Goal: Navigation & Orientation: Find specific page/section

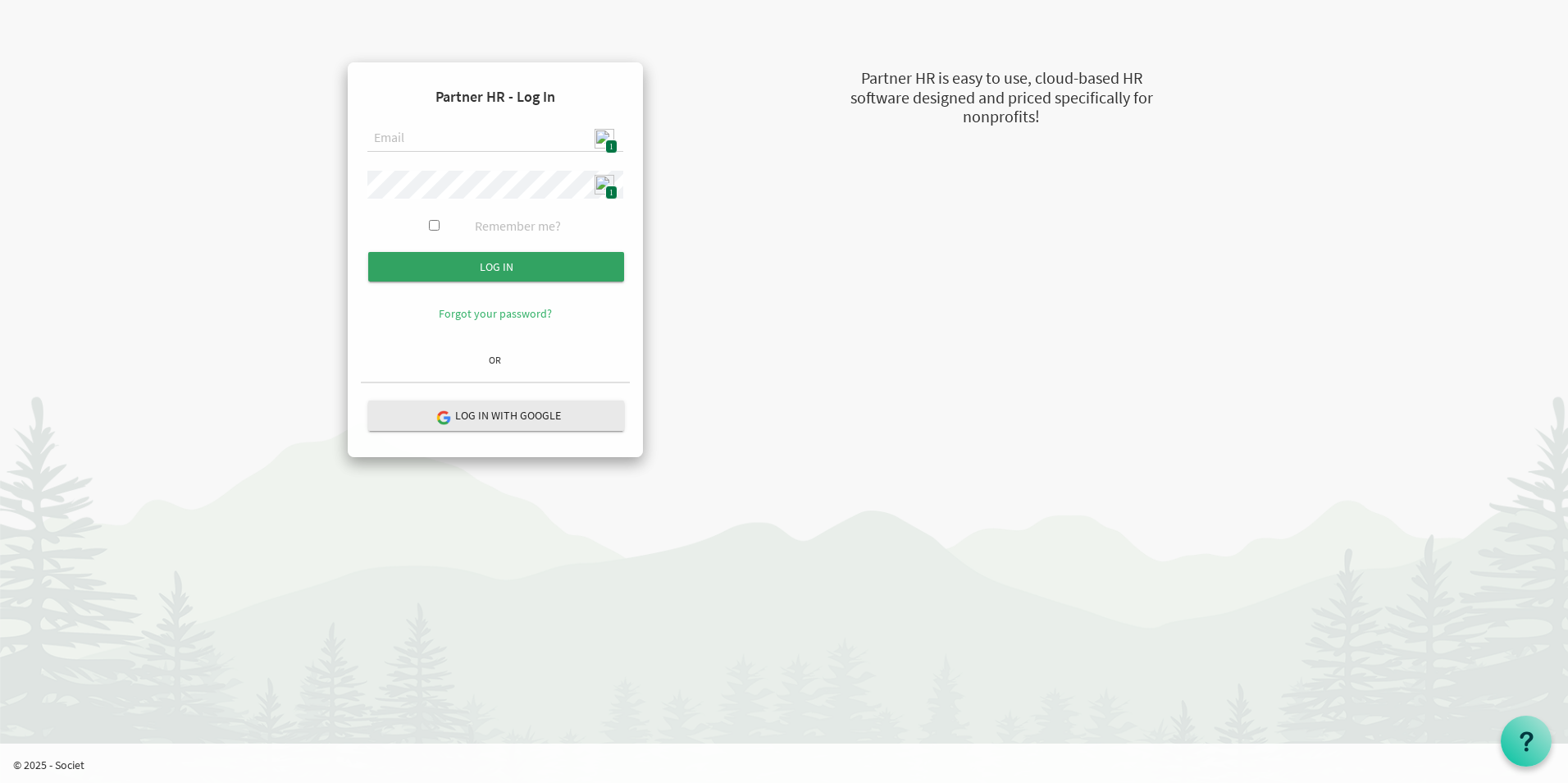
type input "admin@stepind.org"
click at [552, 259] on input "submit" at bounding box center [496, 267] width 256 height 30
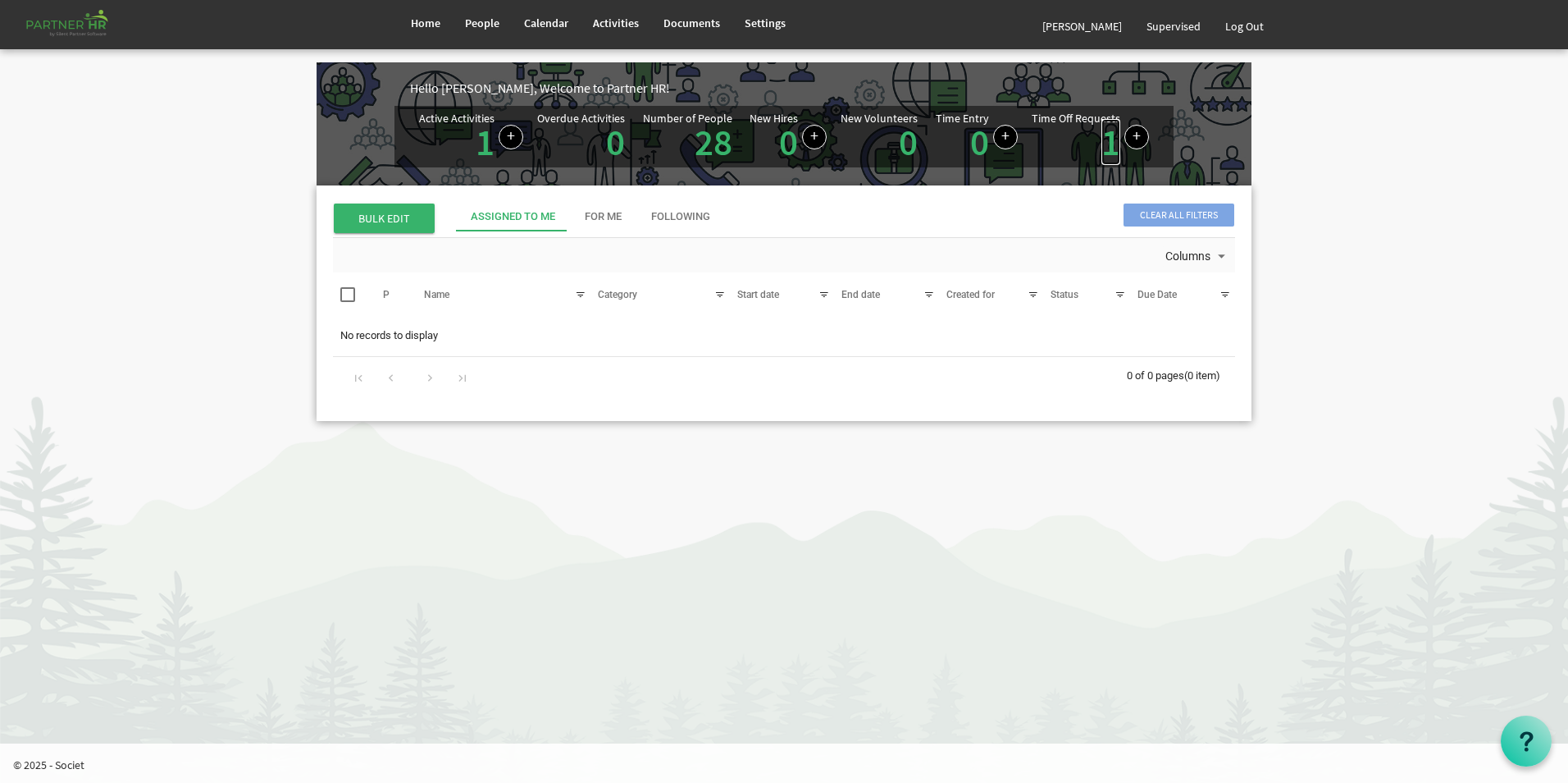
click at [1108, 149] on link "1" at bounding box center [1111, 142] width 19 height 46
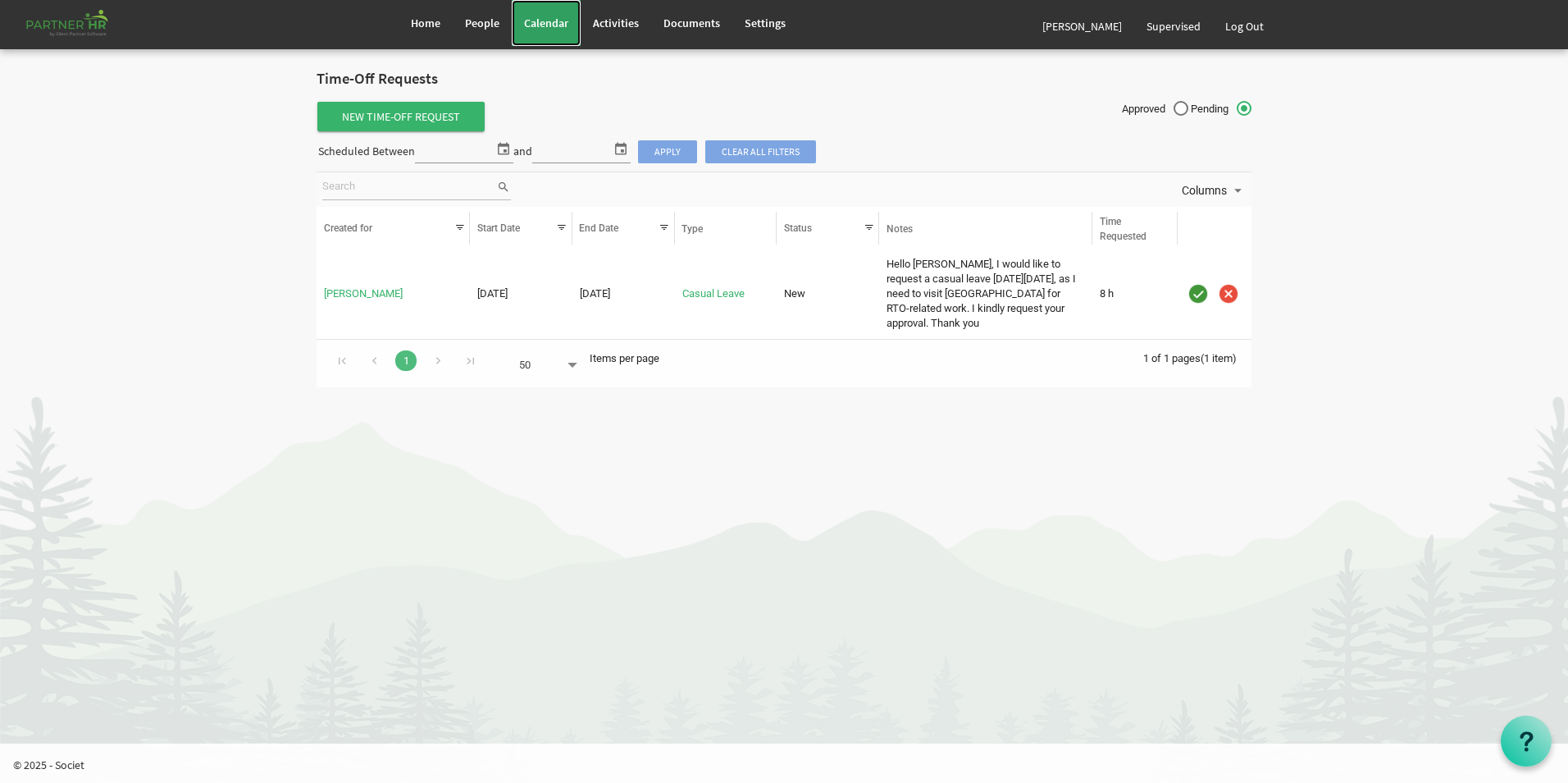
click at [535, 14] on link "Calendar" at bounding box center [546, 23] width 69 height 46
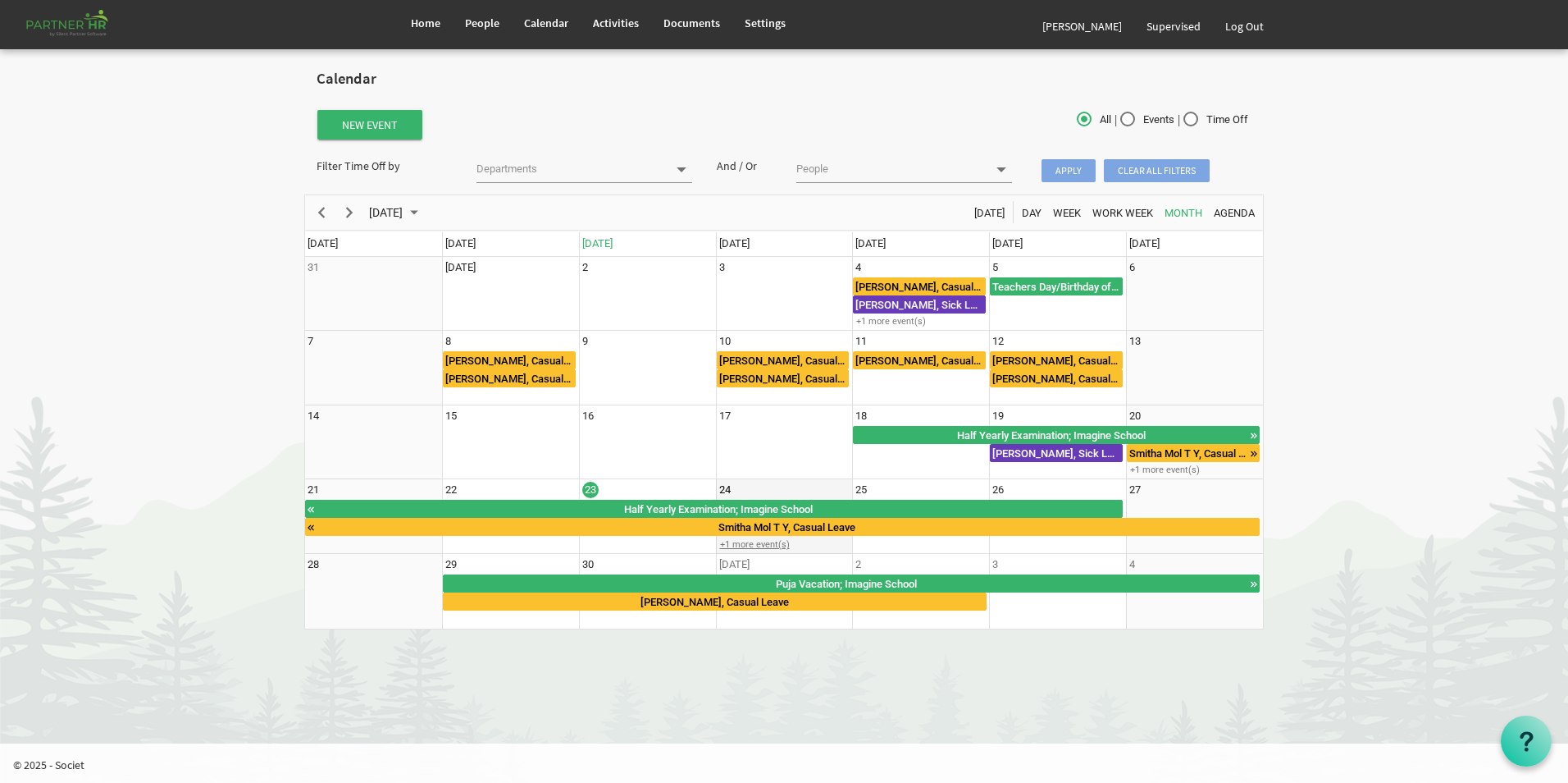
click at [735, 545] on div "+1 more event(s)" at bounding box center [784, 544] width 135 height 12
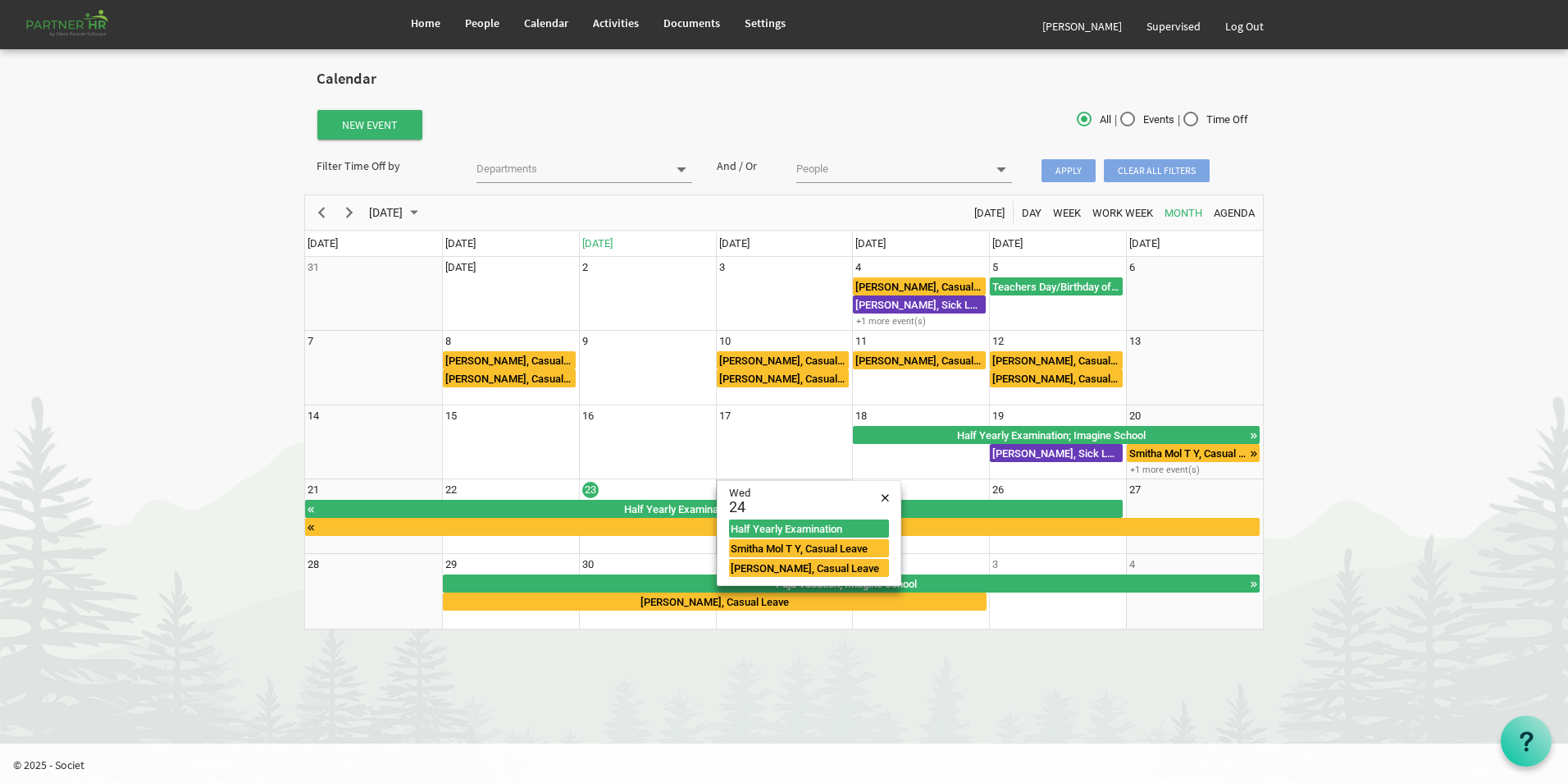
click at [139, 433] on body "Home People Calendar" at bounding box center [784, 323] width 1568 height 646
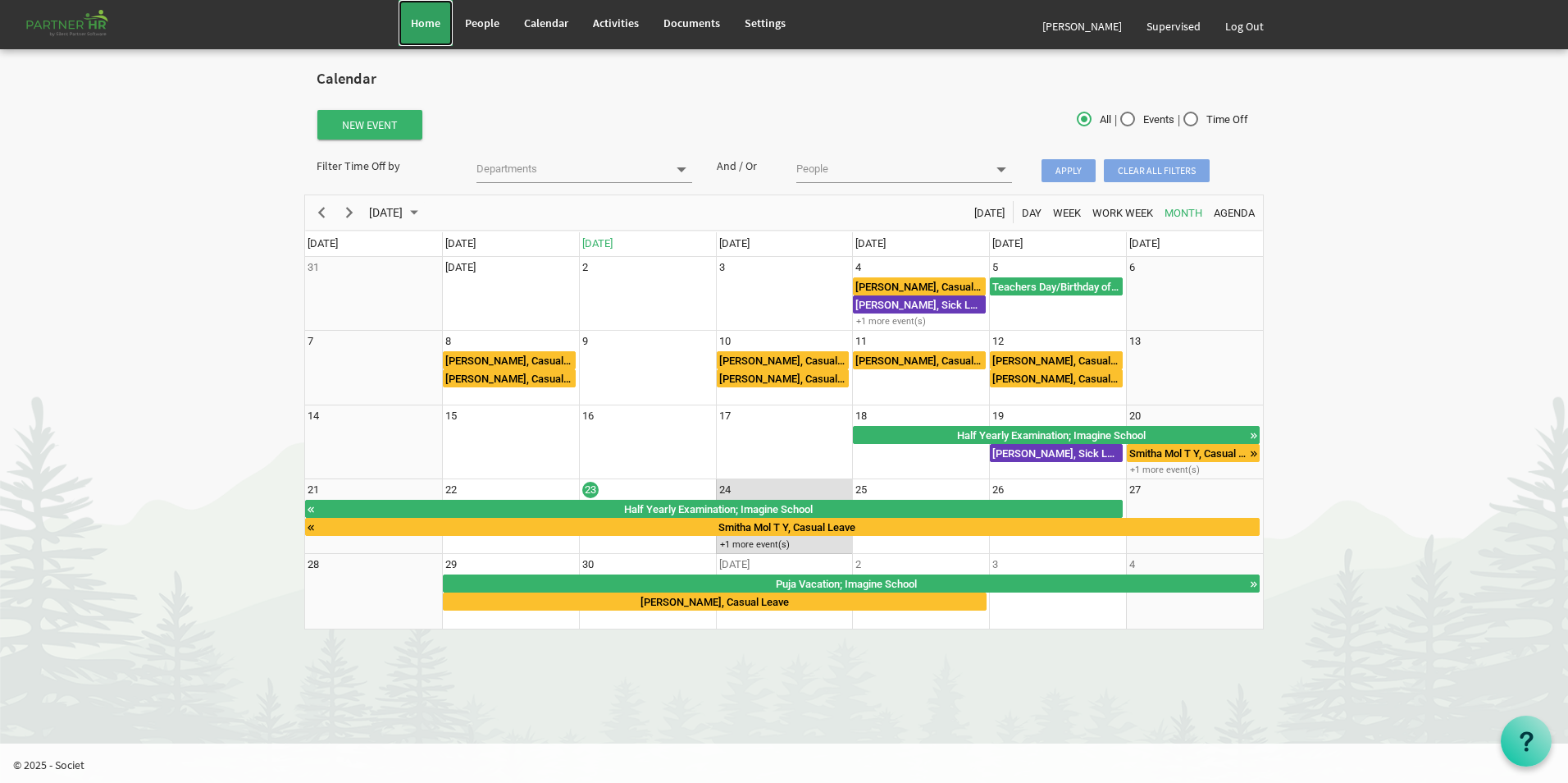
click at [423, 23] on span "Home" at bounding box center [426, 23] width 30 height 15
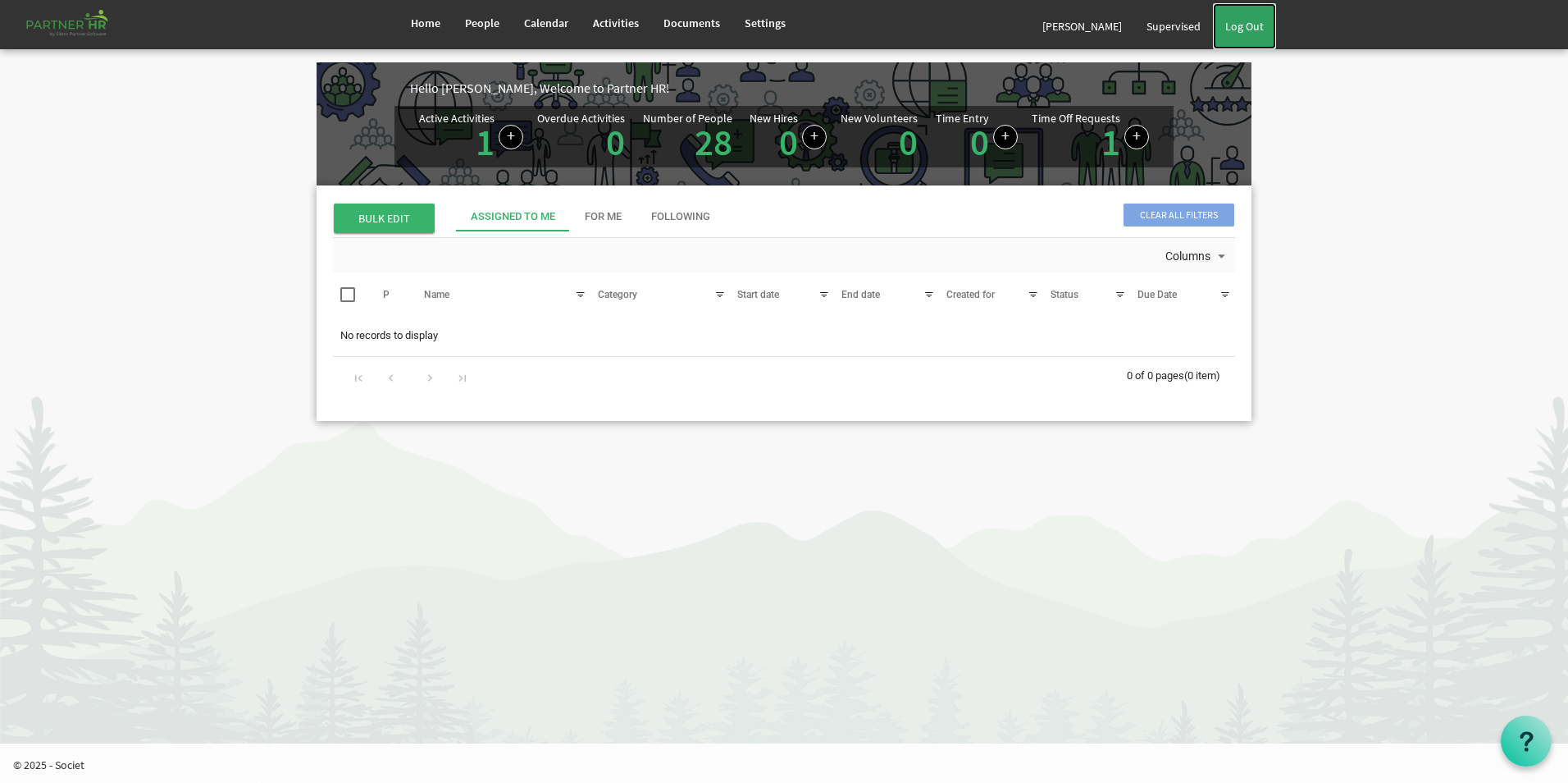
click at [1258, 24] on link "Log Out" at bounding box center [1244, 26] width 63 height 46
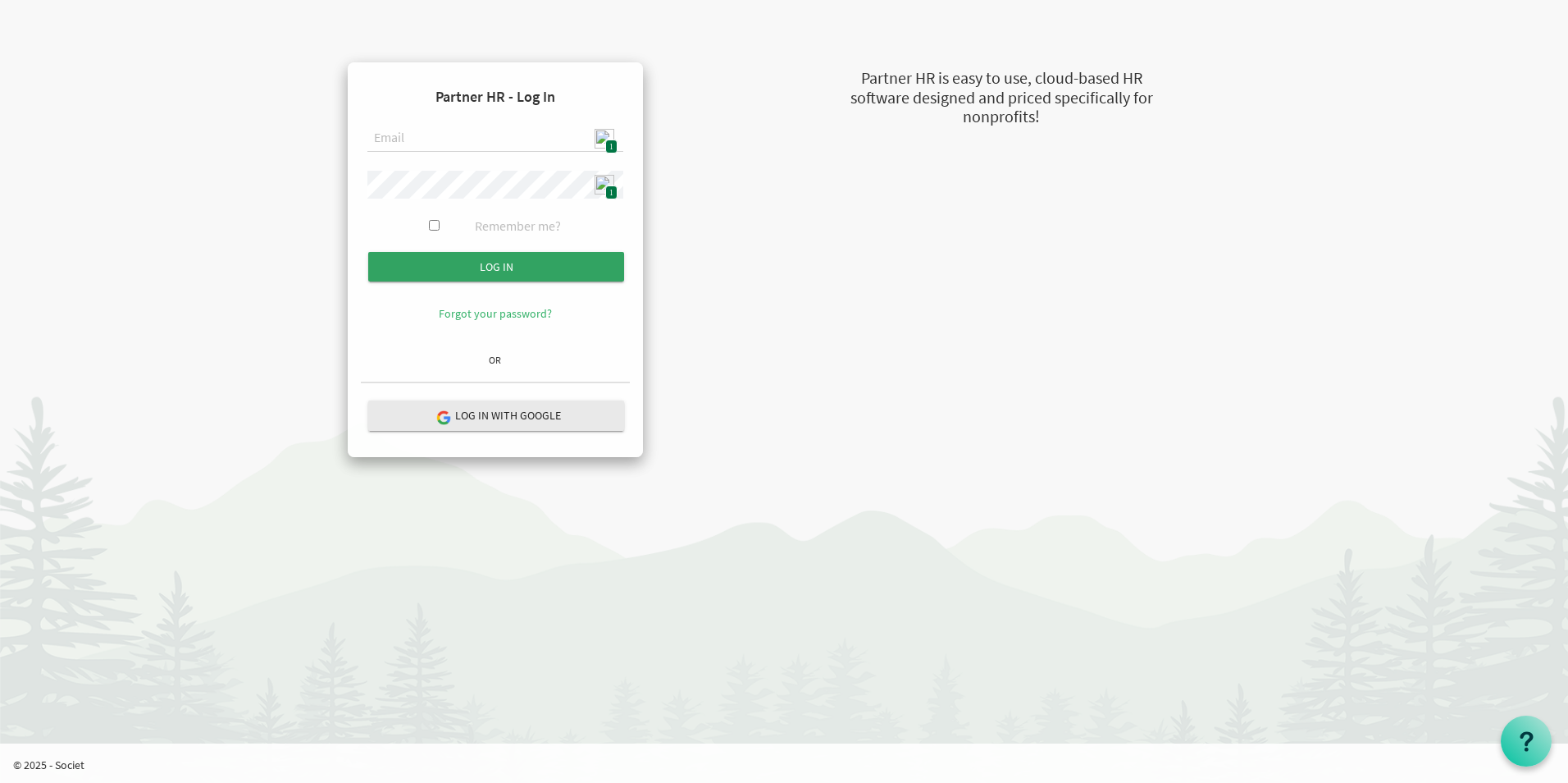
type input "[EMAIL_ADDRESS][DOMAIN_NAME]"
click at [513, 264] on input "submit" at bounding box center [496, 267] width 256 height 30
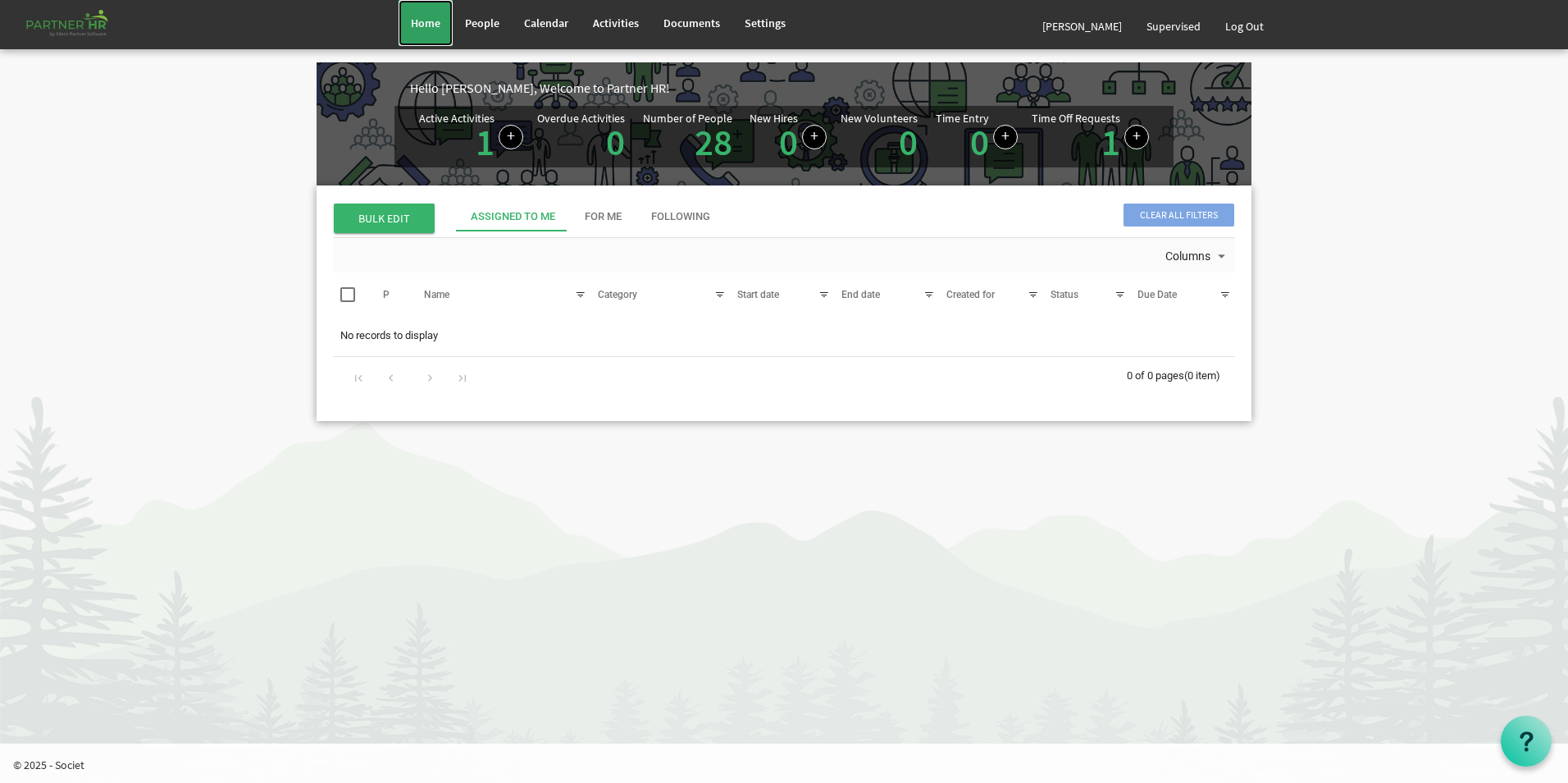
click at [450, 23] on link "Home" at bounding box center [426, 23] width 54 height 46
click at [1261, 36] on link "Log Out" at bounding box center [1244, 26] width 63 height 46
